Goal: Transaction & Acquisition: Purchase product/service

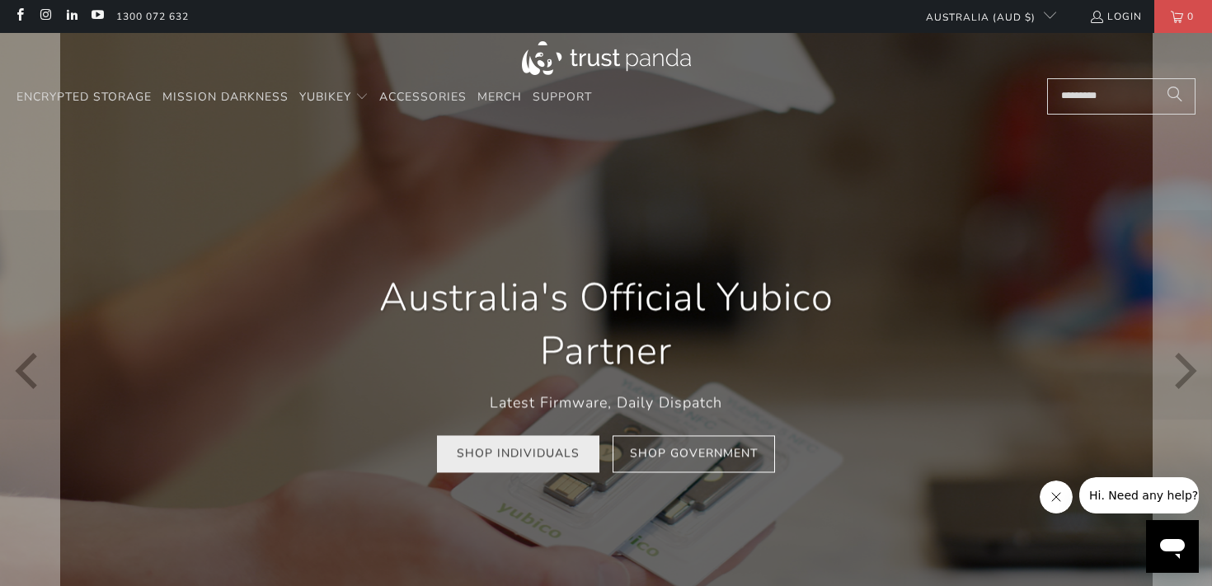
click at [559, 449] on link "Shop Individuals" at bounding box center [518, 453] width 162 height 37
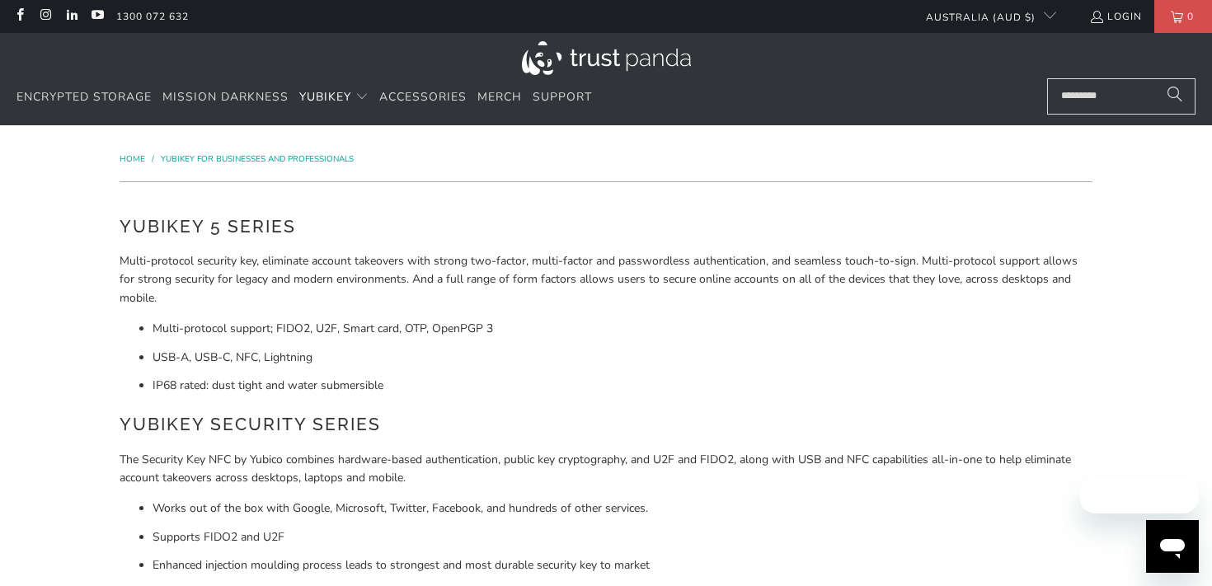
scroll to position [26, 0]
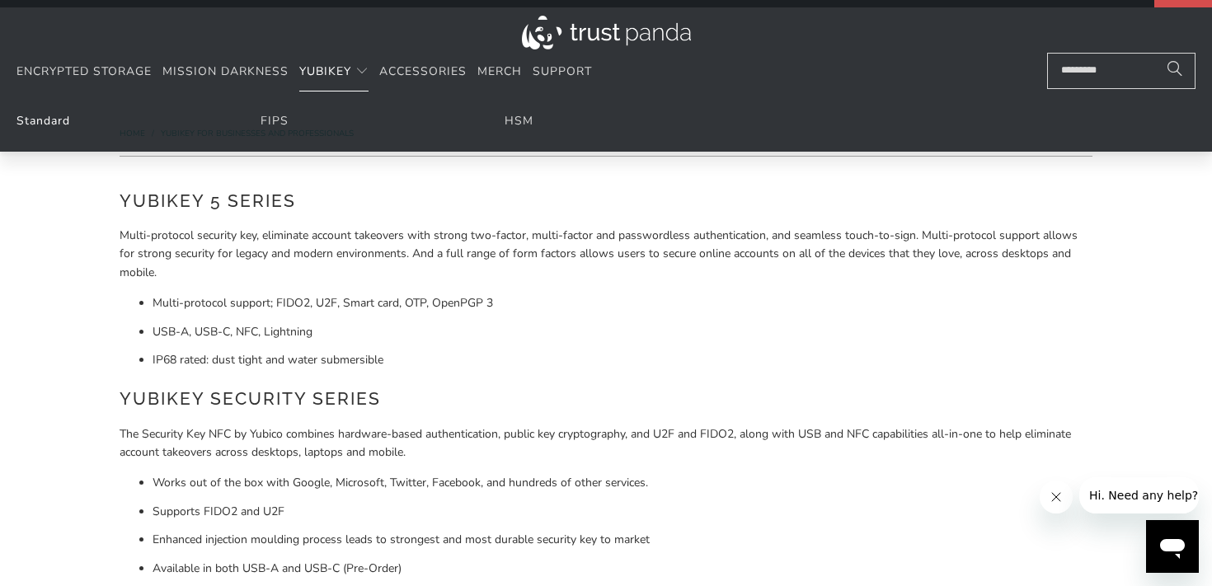
click at [59, 122] on link "Standard" at bounding box center [43, 121] width 54 height 16
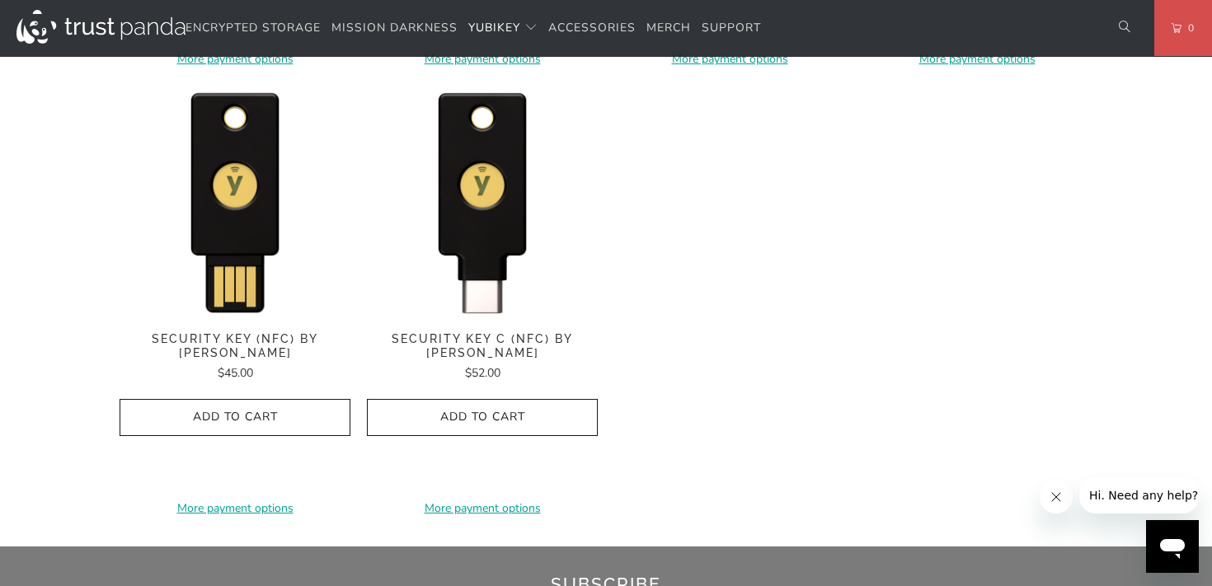
scroll to position [1696, 0]
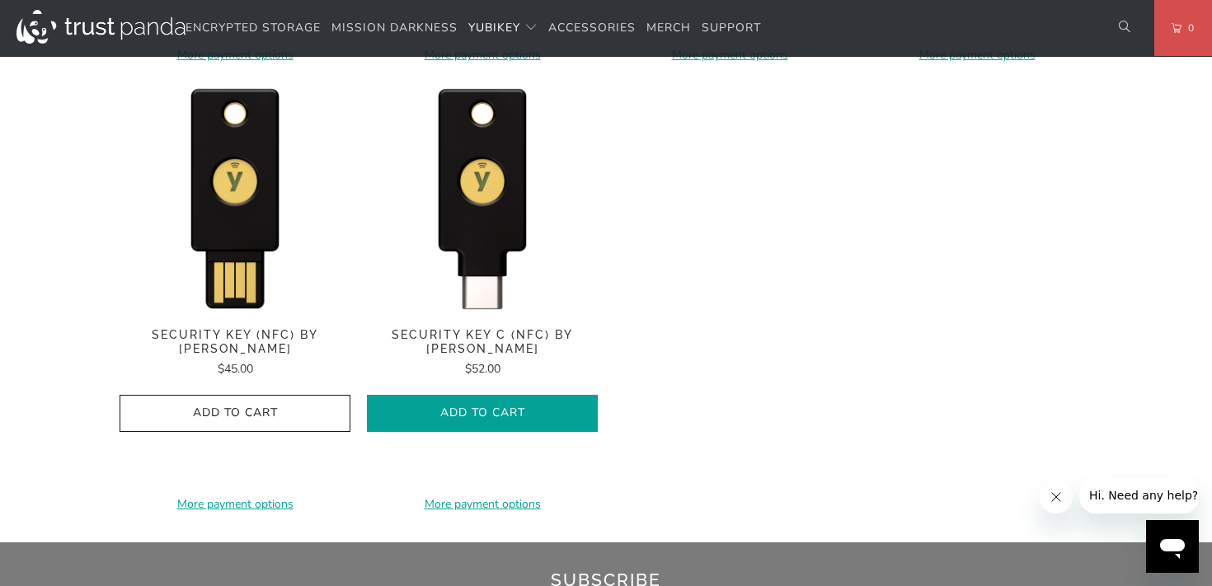
click at [511, 418] on span "Add to Cart" at bounding box center [482, 414] width 196 height 14
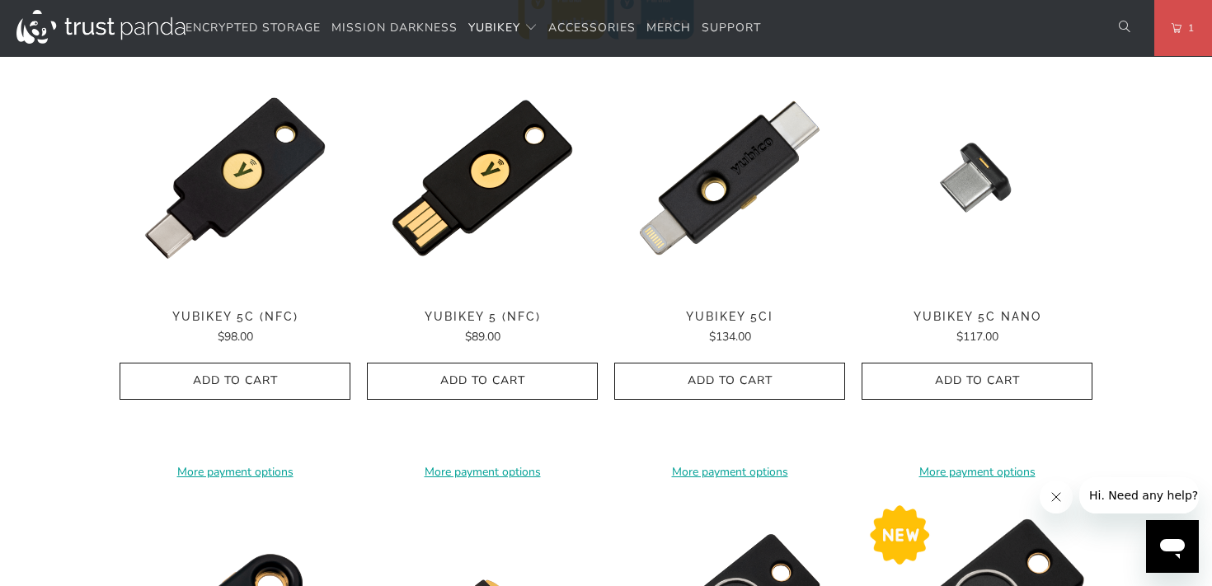
scroll to position [793, 0]
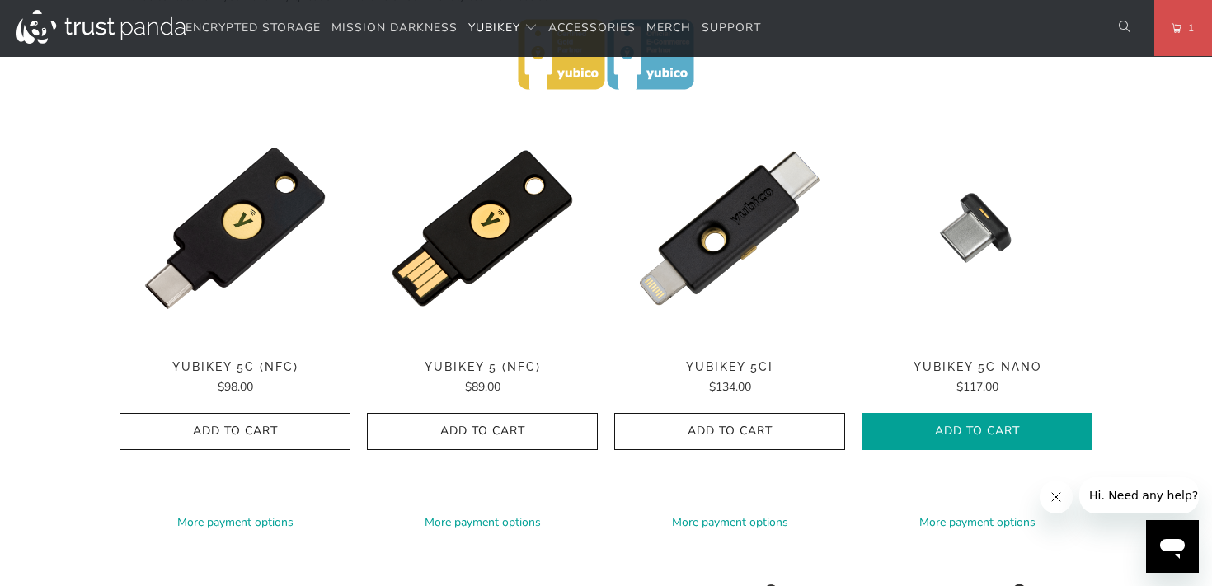
click at [966, 413] on button "Add to Cart" at bounding box center [977, 431] width 231 height 37
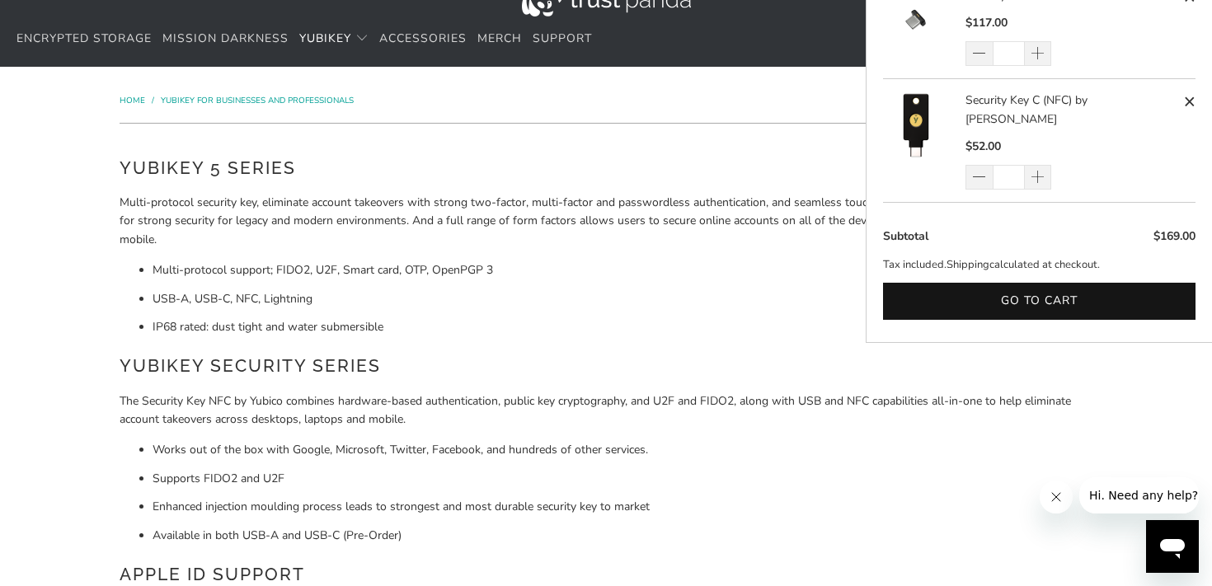
scroll to position [0, 0]
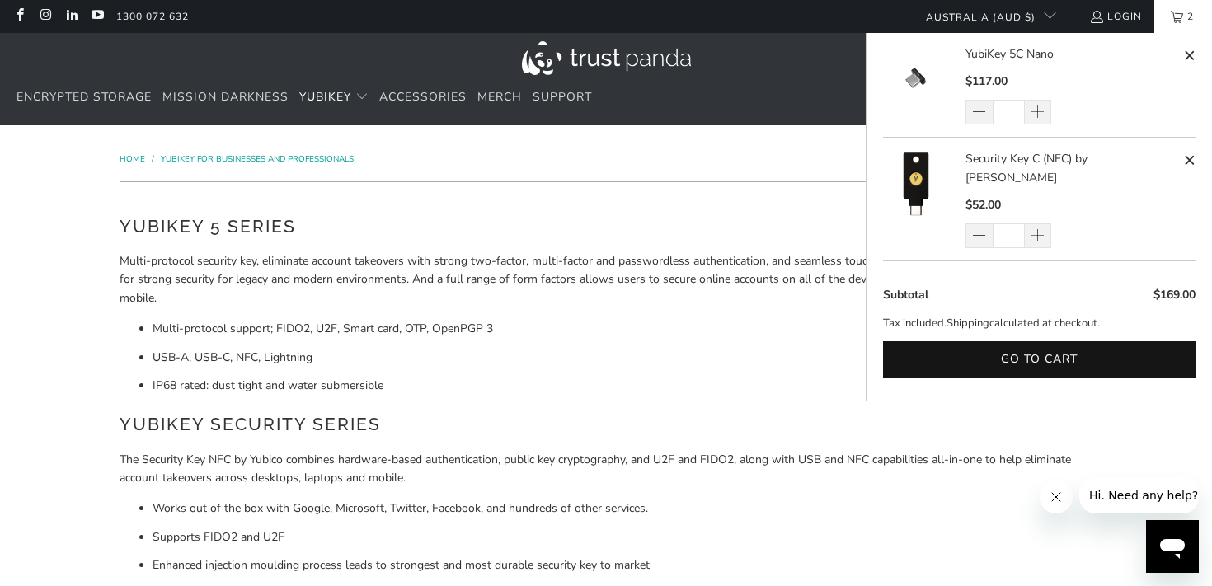
click at [1179, 11] on link "2" at bounding box center [1184, 16] width 58 height 33
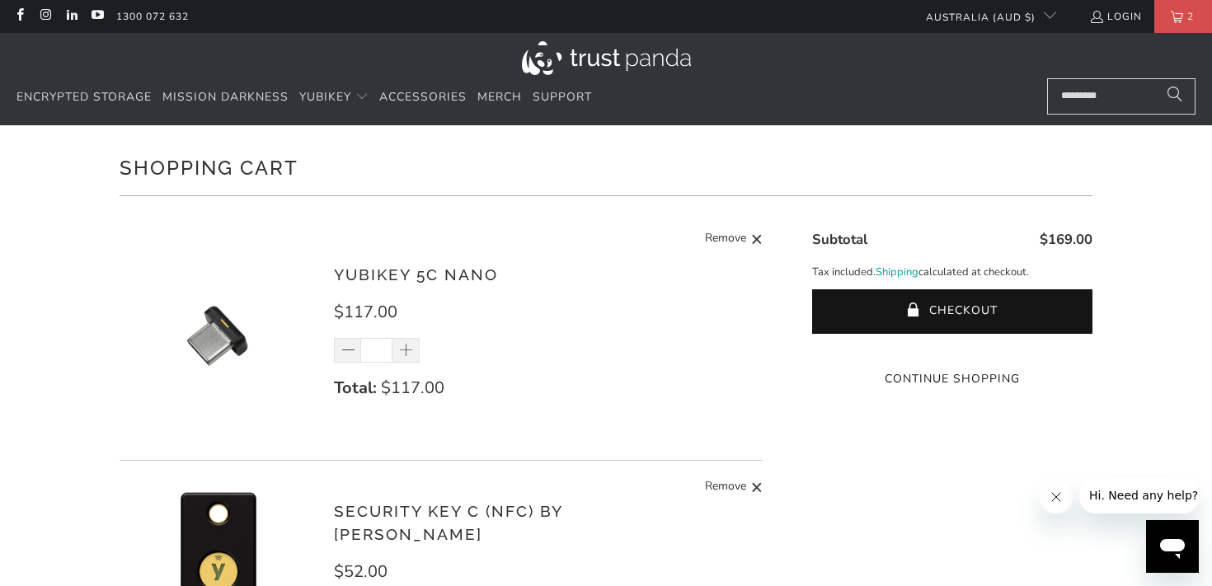
click at [373, 349] on input "*" at bounding box center [376, 350] width 32 height 25
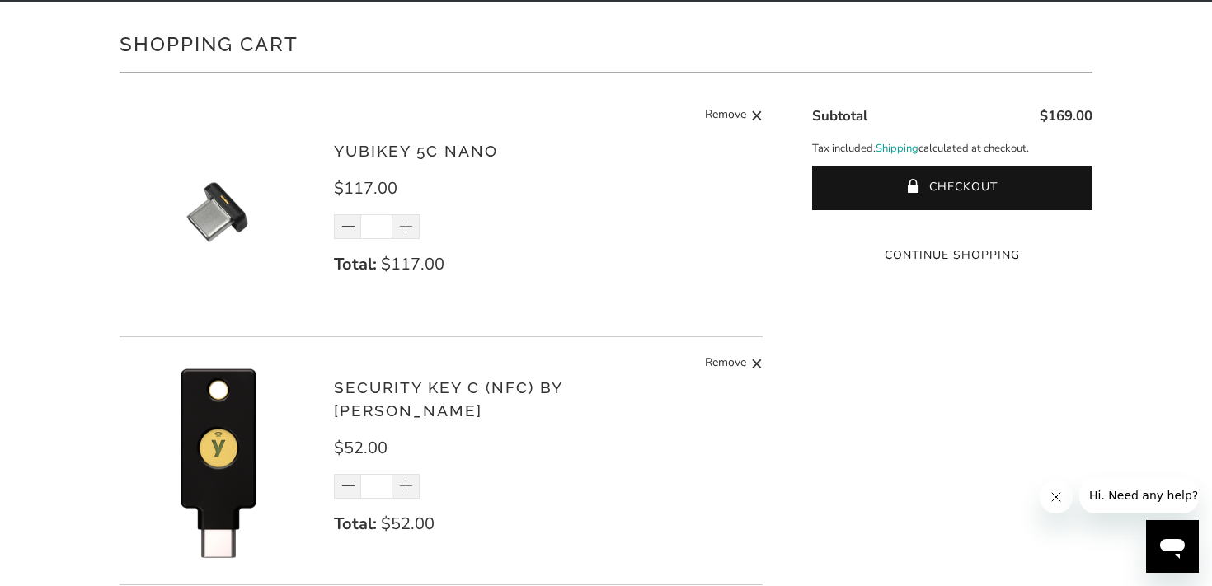
scroll to position [134, 0]
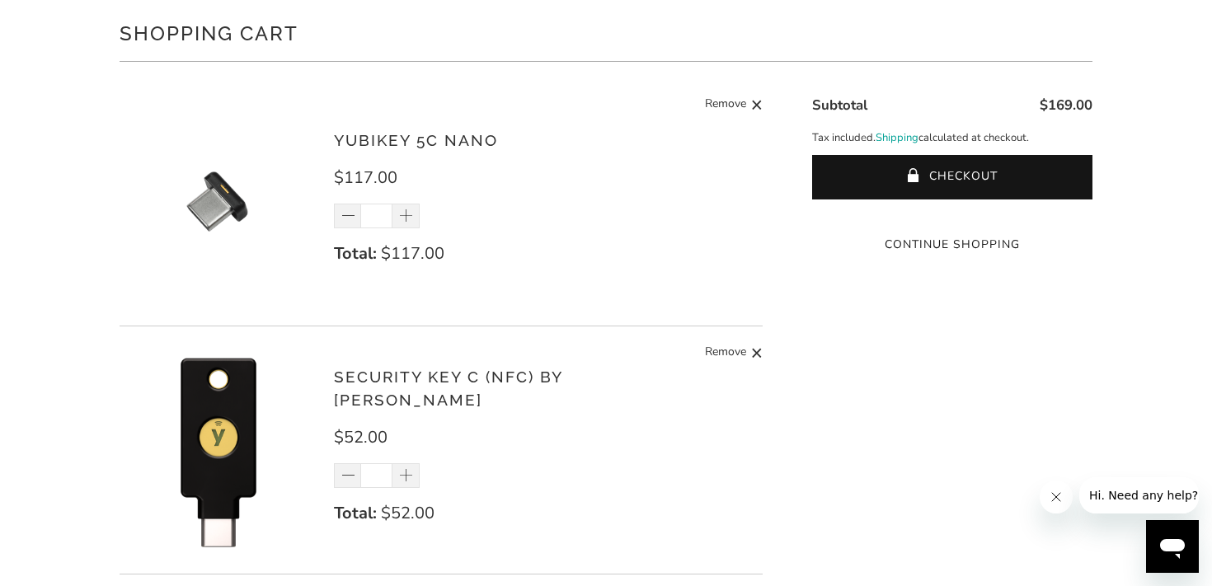
type input "*"
click at [386, 464] on input "*" at bounding box center [376, 476] width 32 height 25
type input "*"
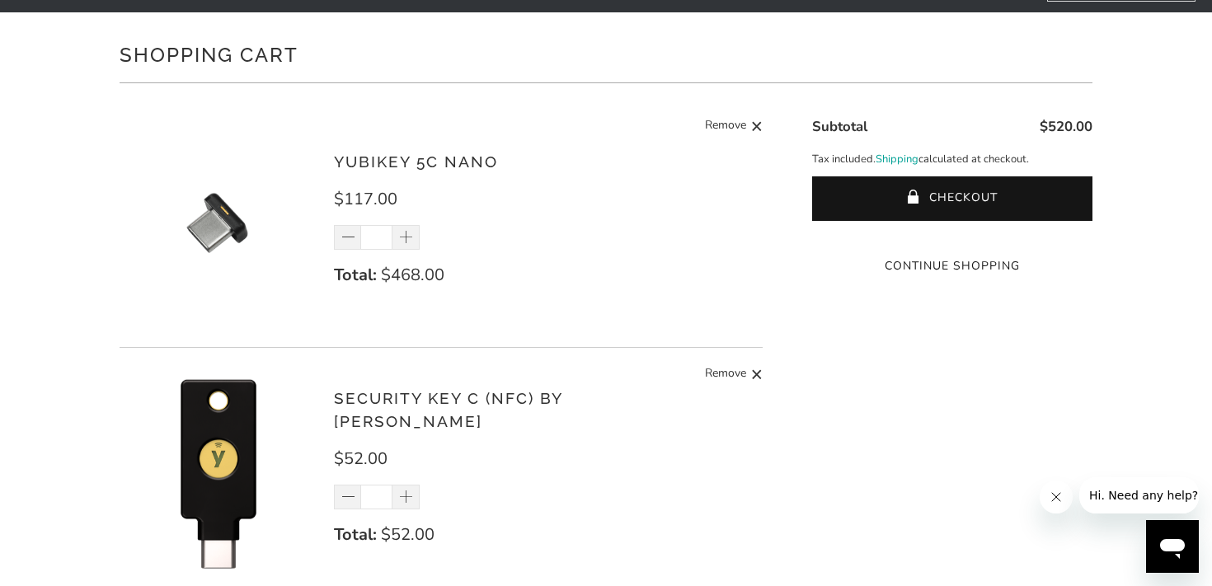
scroll to position [145, 0]
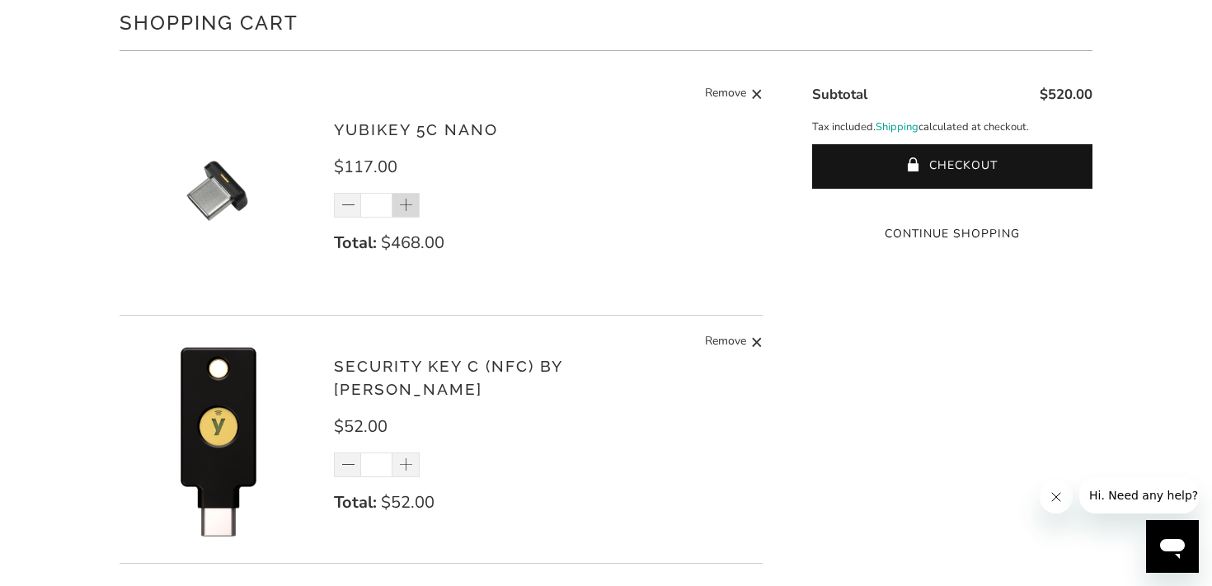
click at [409, 211] on span at bounding box center [406, 206] width 16 height 16
type input "*"
click at [409, 211] on div "*" at bounding box center [387, 205] width 107 height 25
click at [407, 199] on div "*" at bounding box center [387, 205] width 107 height 25
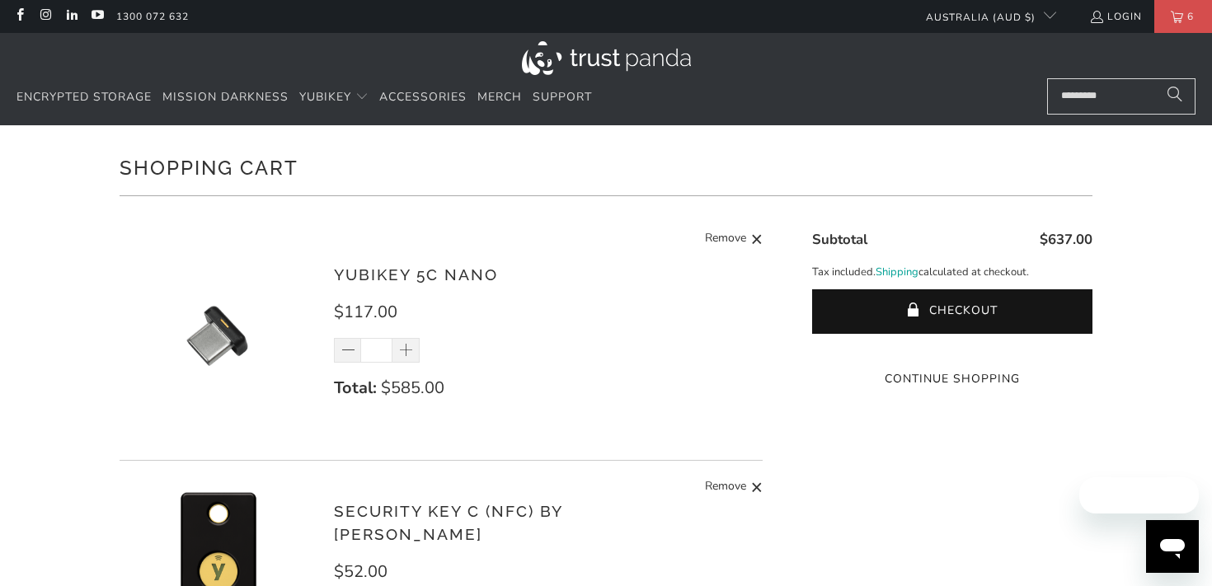
click at [410, 209] on div "Shopping Cart" at bounding box center [606, 181] width 973 height 63
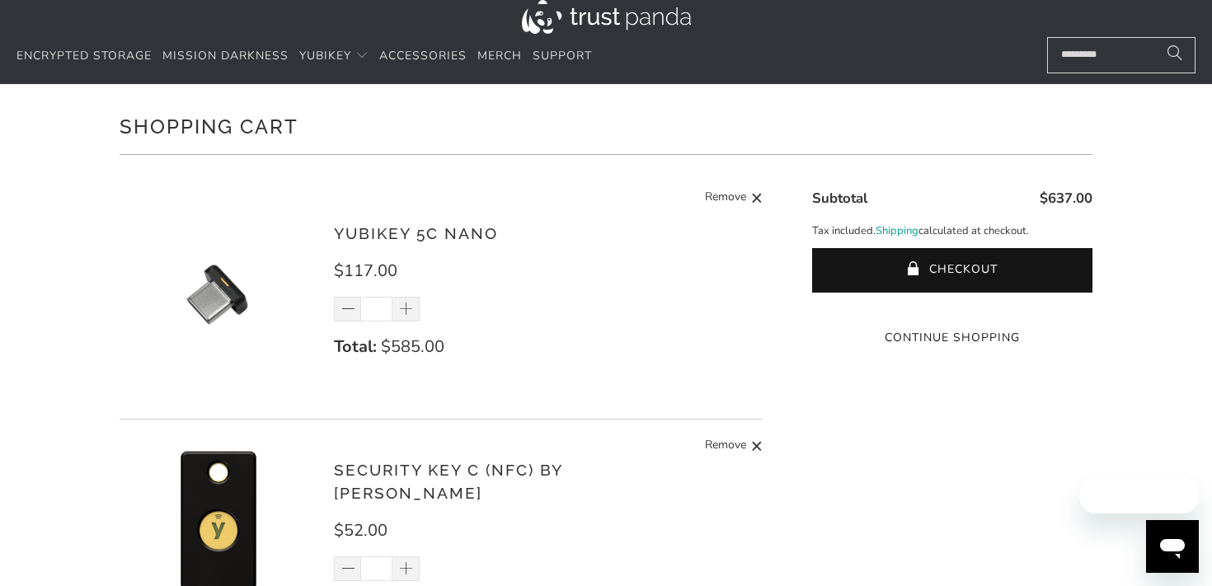
scroll to position [89, 0]
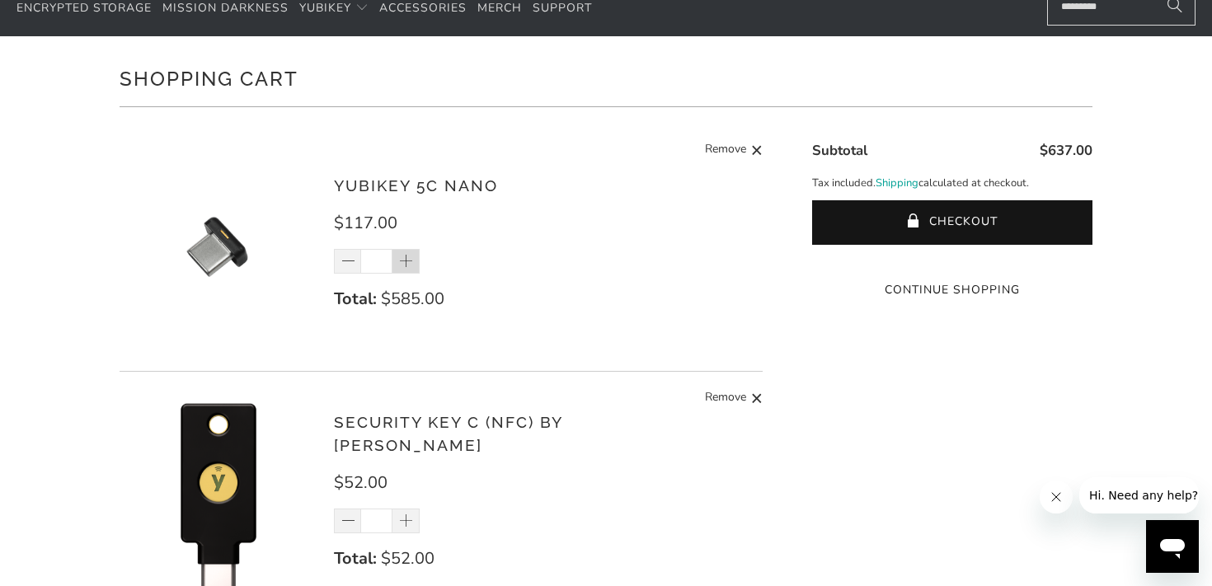
click at [410, 260] on span at bounding box center [406, 262] width 16 height 16
type input "*"
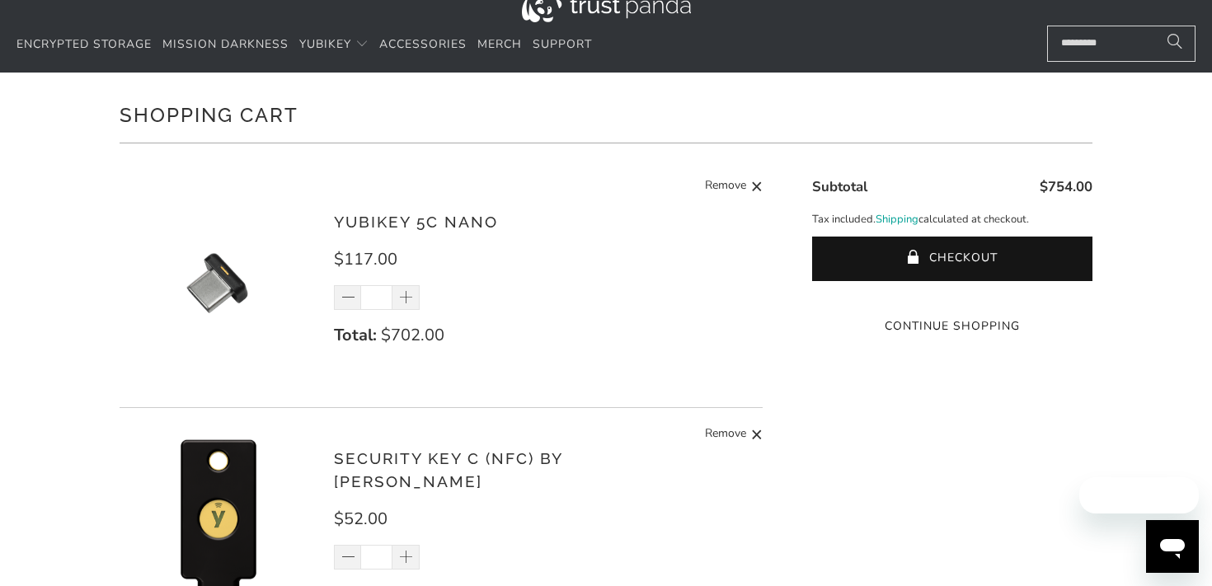
scroll to position [82, 0]
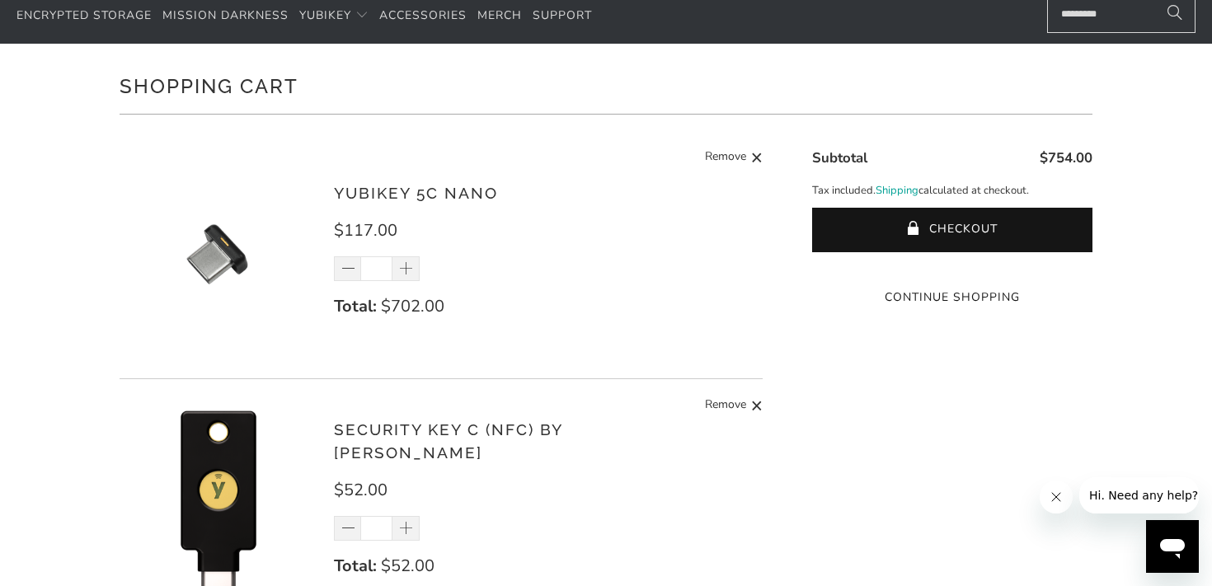
click at [382, 272] on input "*" at bounding box center [376, 268] width 32 height 25
type input "*"
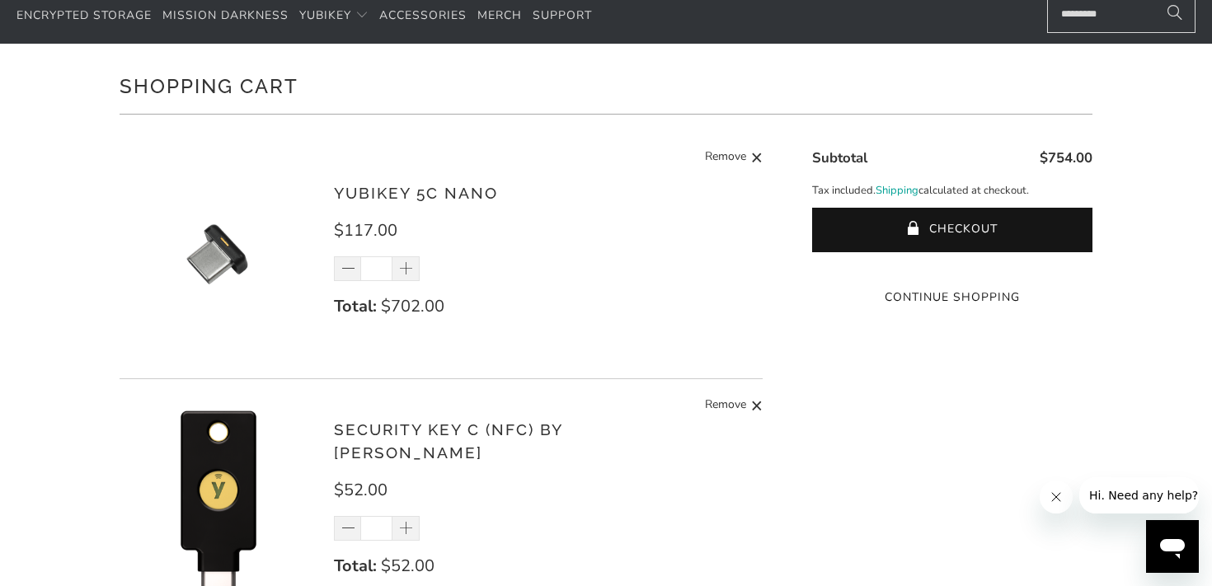
click at [812, 208] on button "Checkout" at bounding box center [952, 230] width 280 height 45
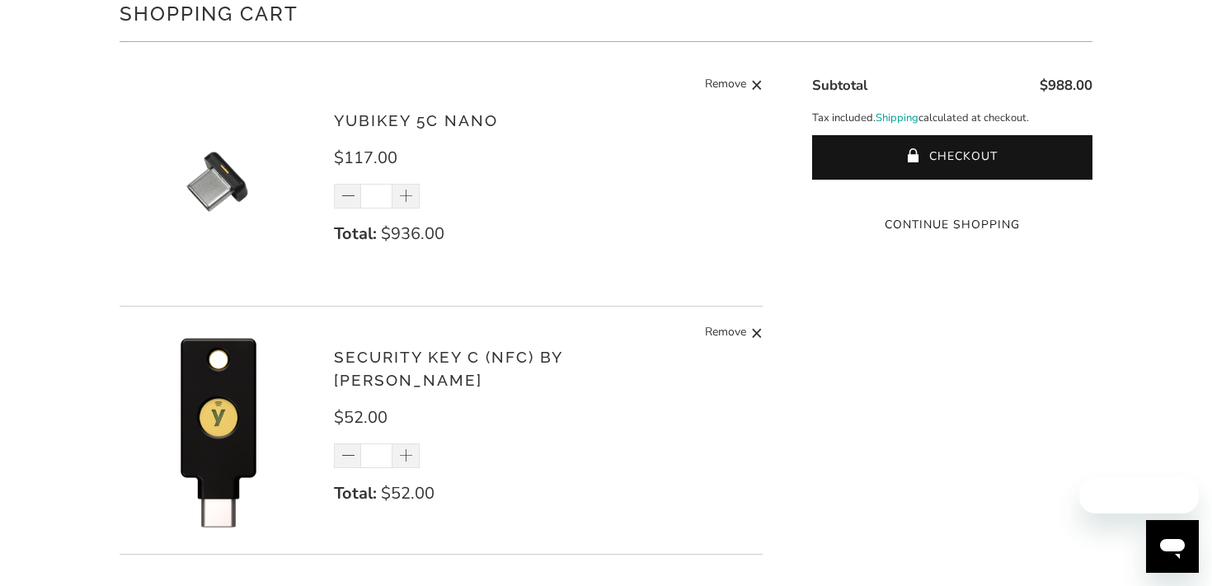
scroll to position [169, 0]
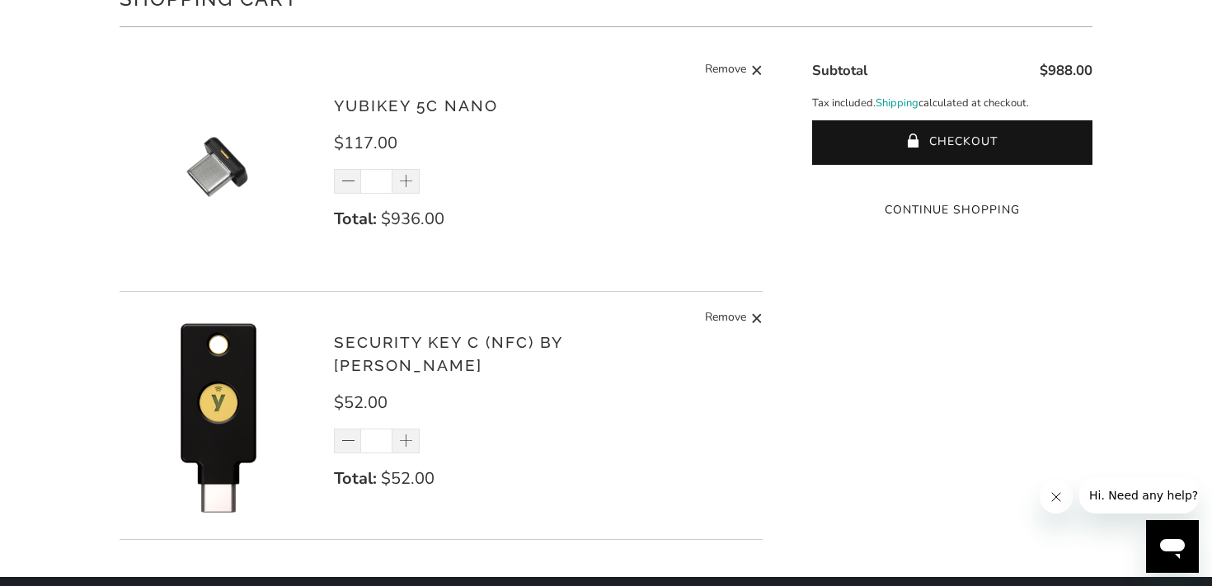
click at [379, 430] on input "*" at bounding box center [376, 441] width 32 height 25
type input "**"
click at [812, 120] on button "Checkout" at bounding box center [952, 142] width 280 height 45
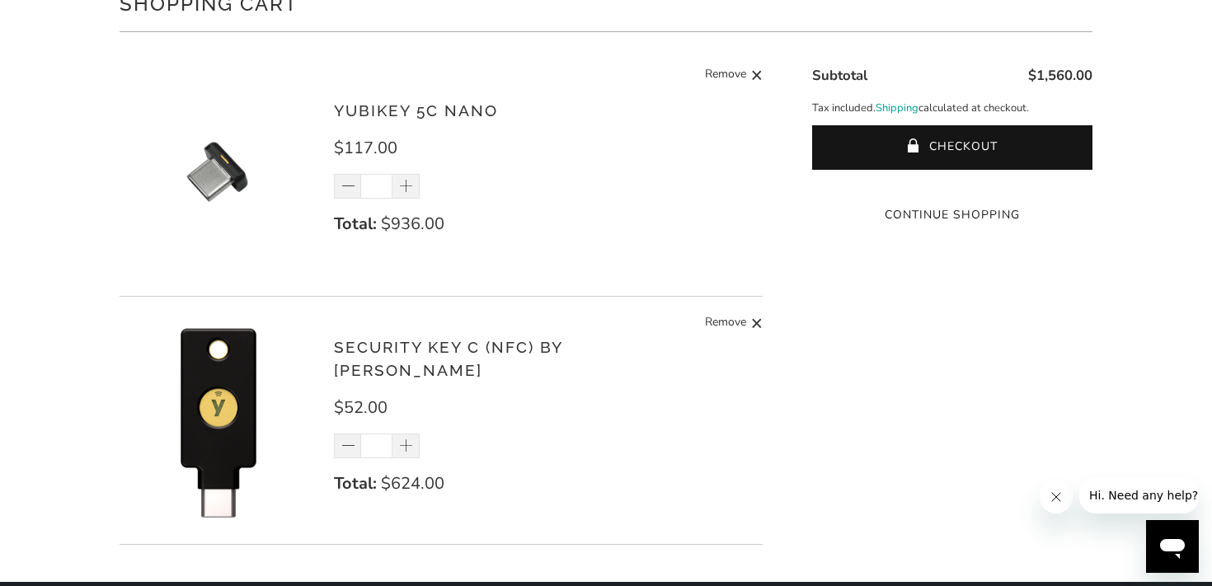
scroll to position [195, 0]
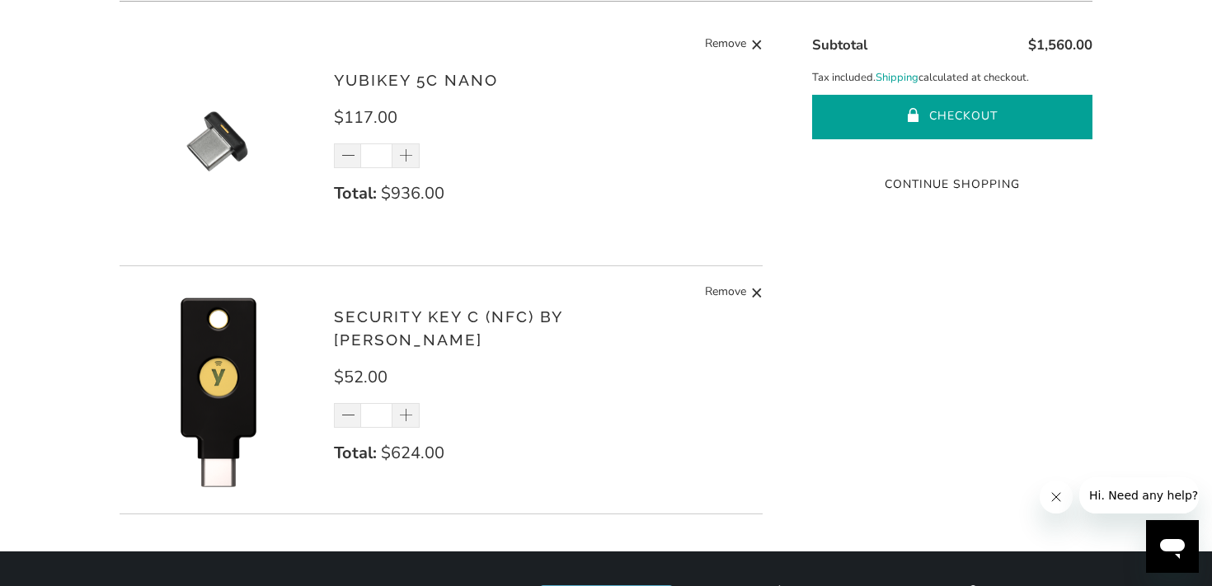
click at [951, 111] on button "Checkout" at bounding box center [952, 117] width 280 height 45
